Goal: Information Seeking & Learning: Learn about a topic

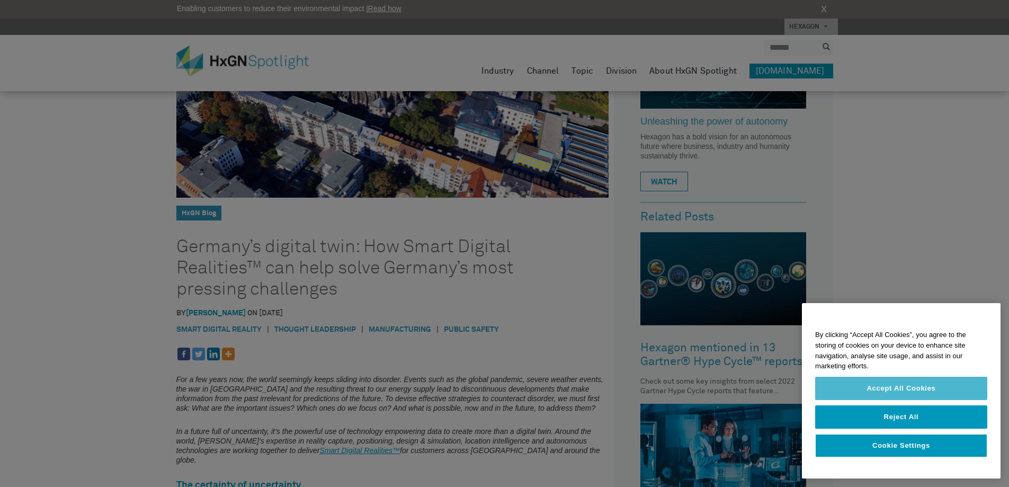
click at [882, 388] on button "Accept All Cookies" at bounding box center [901, 388] width 172 height 23
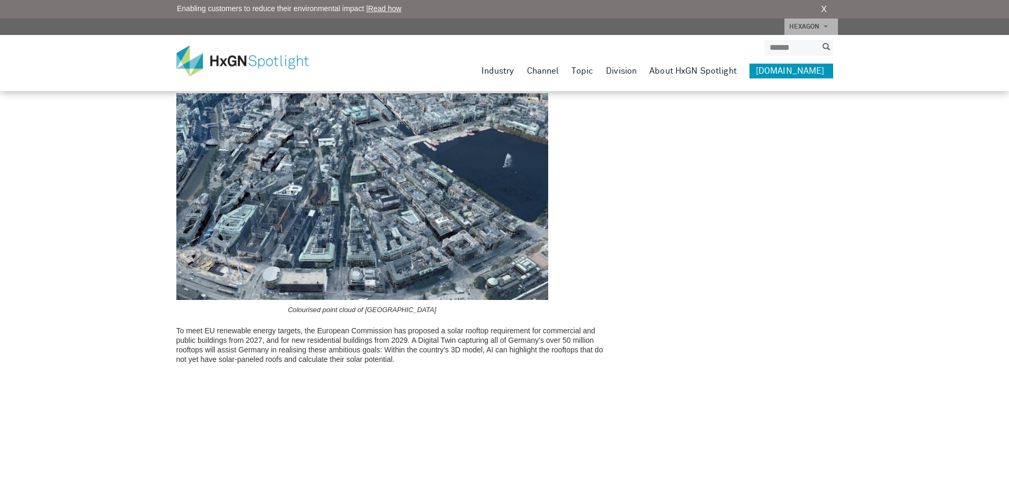
scroll to position [1748, 0]
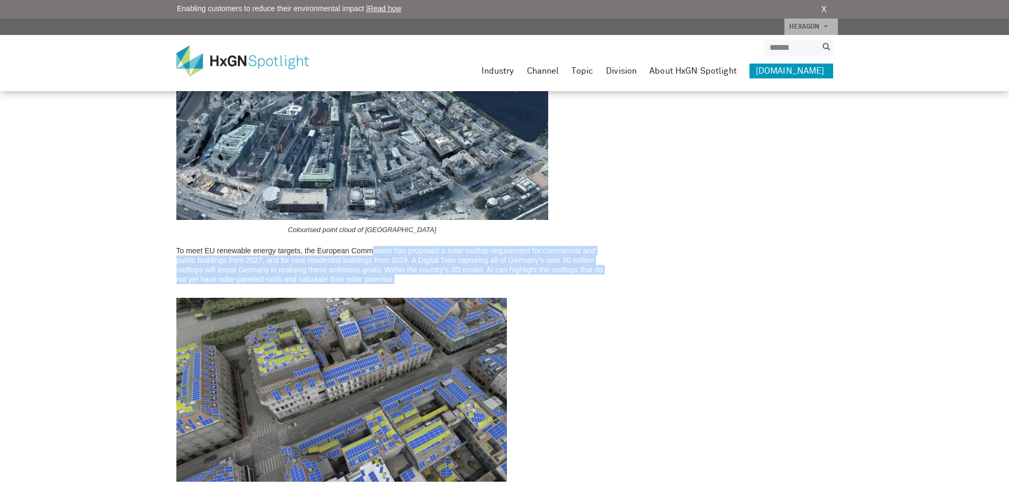
drag, startPoint x: 370, startPoint y: 230, endPoint x: 408, endPoint y: 266, distance: 51.7
drag, startPoint x: 532, startPoint y: 232, endPoint x: 573, endPoint y: 258, distance: 47.6
click at [573, 258] on p "To meet EU renewable energy targets, the European Commission has proposed a sol…" at bounding box center [392, 265] width 433 height 38
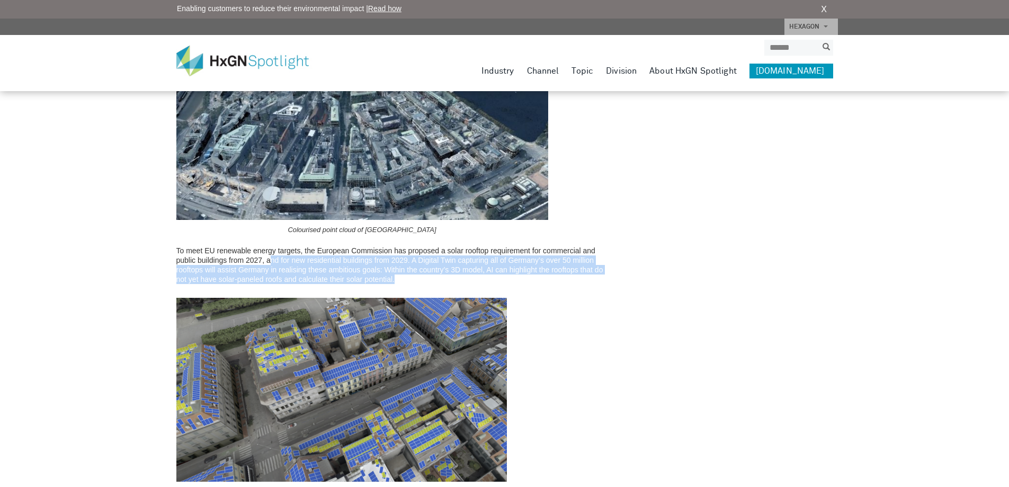
drag, startPoint x: 270, startPoint y: 240, endPoint x: 438, endPoint y: 265, distance: 169.9
click at [437, 264] on p "To meet EU renewable energy targets, the European Commission has proposed a sol…" at bounding box center [392, 265] width 433 height 38
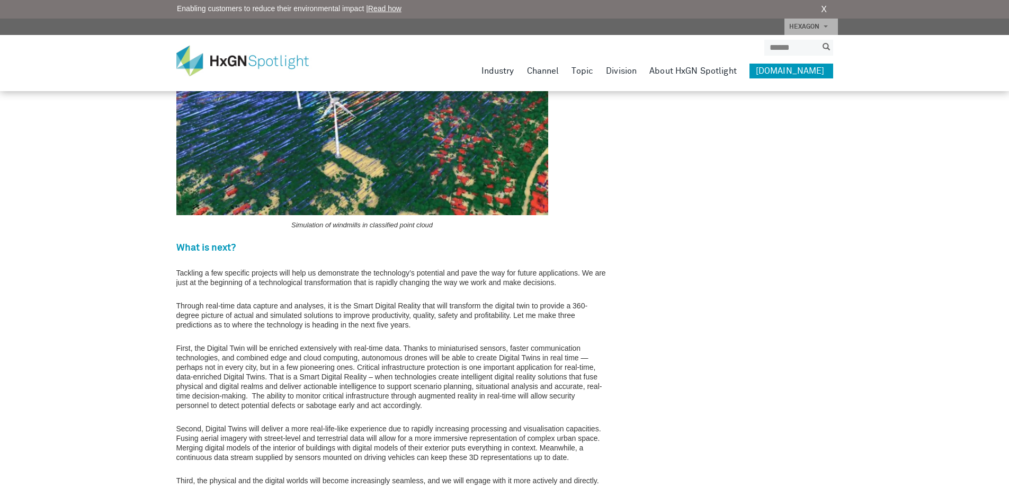
scroll to position [2384, 0]
